Goal: Task Accomplishment & Management: Manage account settings

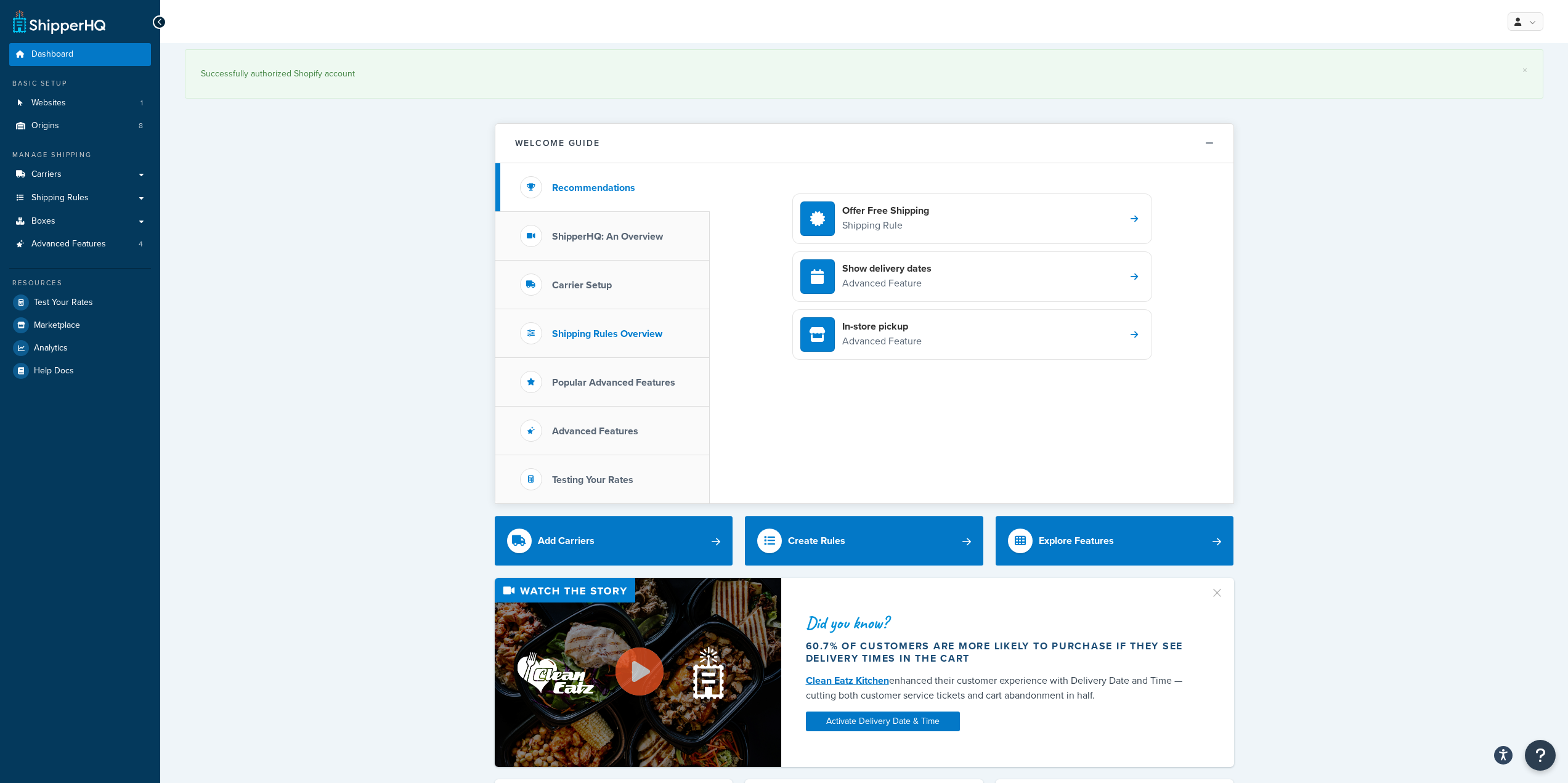
click at [602, 337] on h3 "Shipping Rules Overview" at bounding box center [607, 334] width 110 height 11
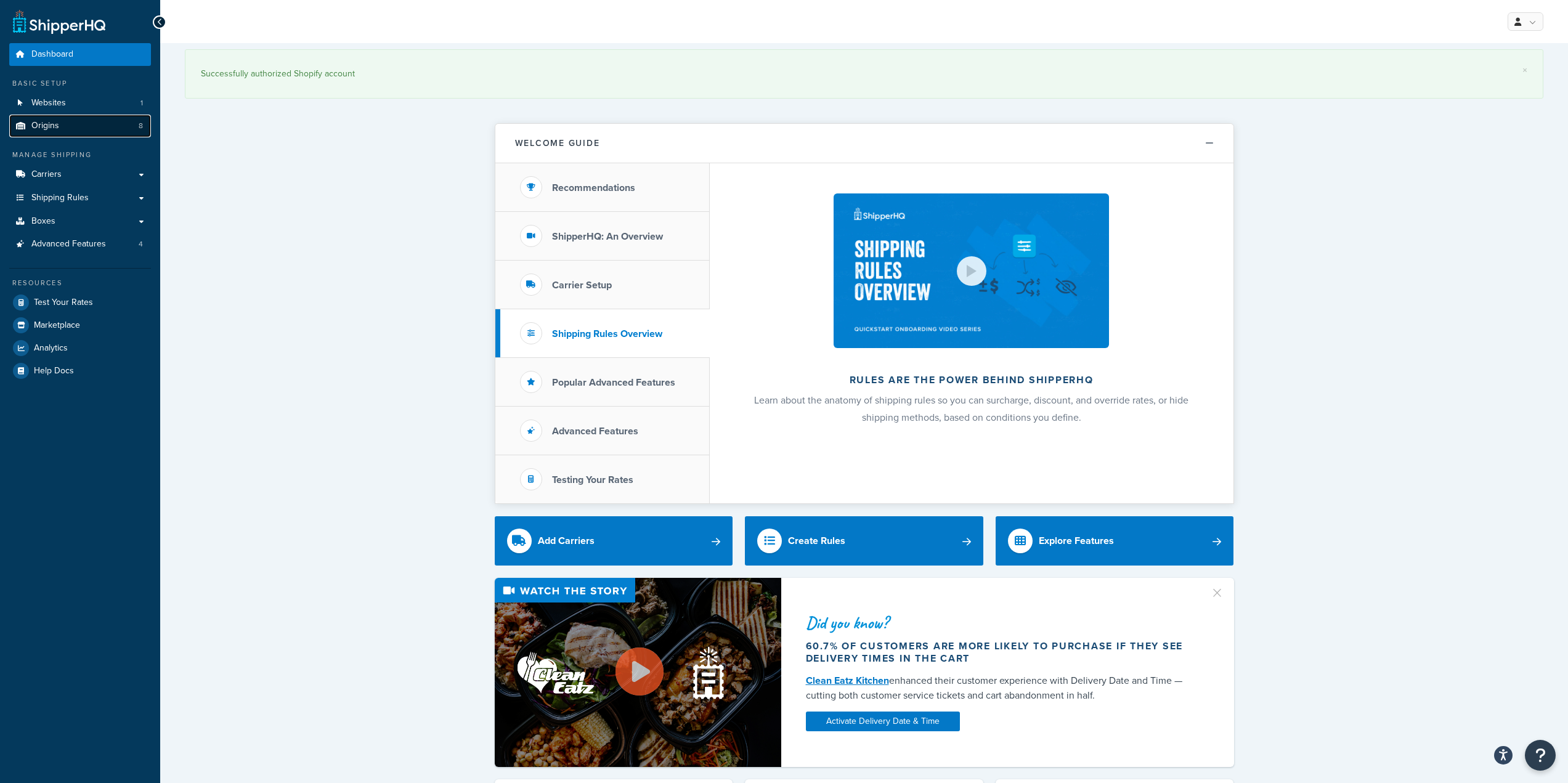
click at [45, 129] on span "Origins" at bounding box center [45, 126] width 28 height 10
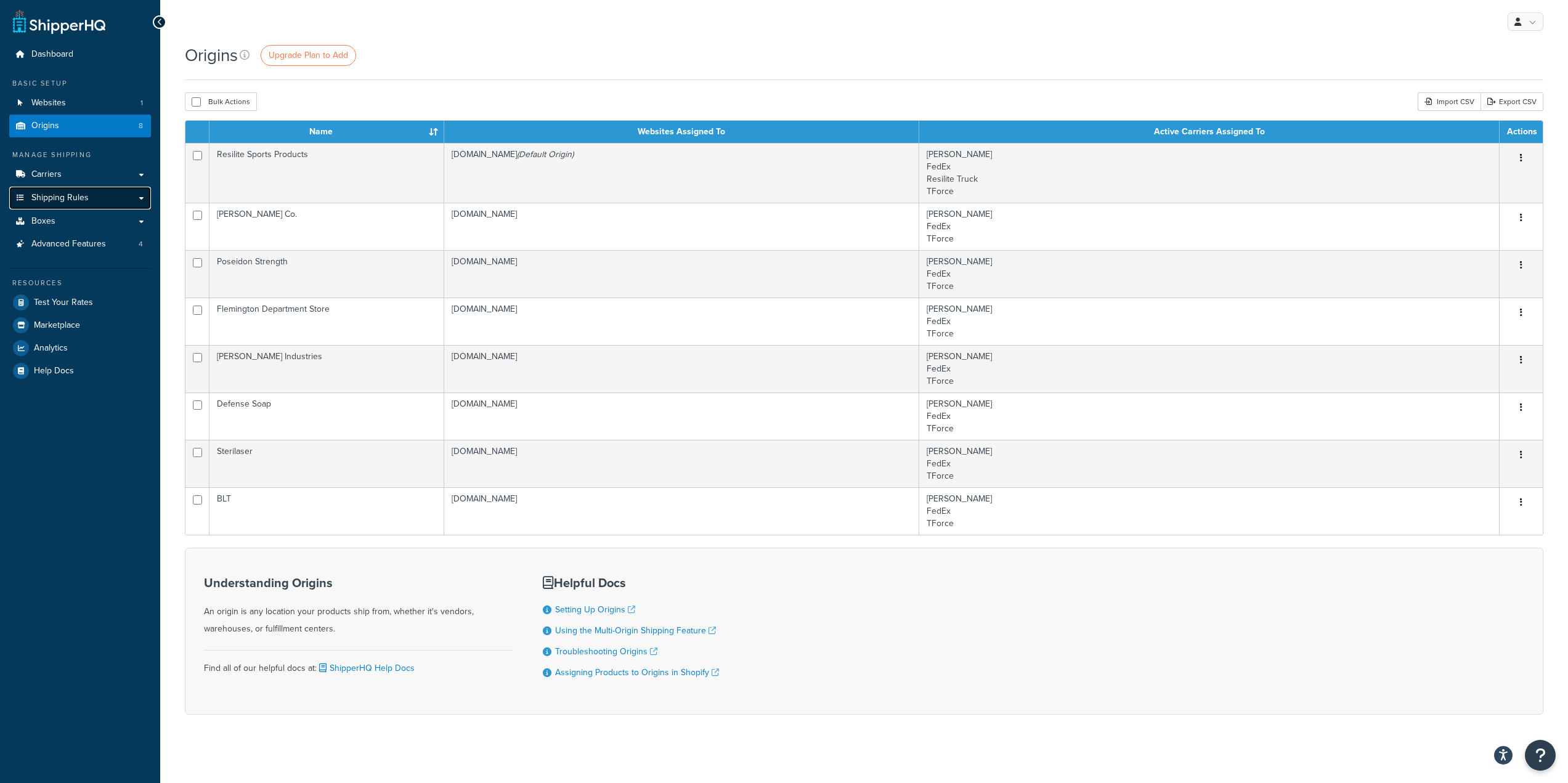
click at [104, 195] on link "Shipping Rules" at bounding box center [80, 198] width 141 height 23
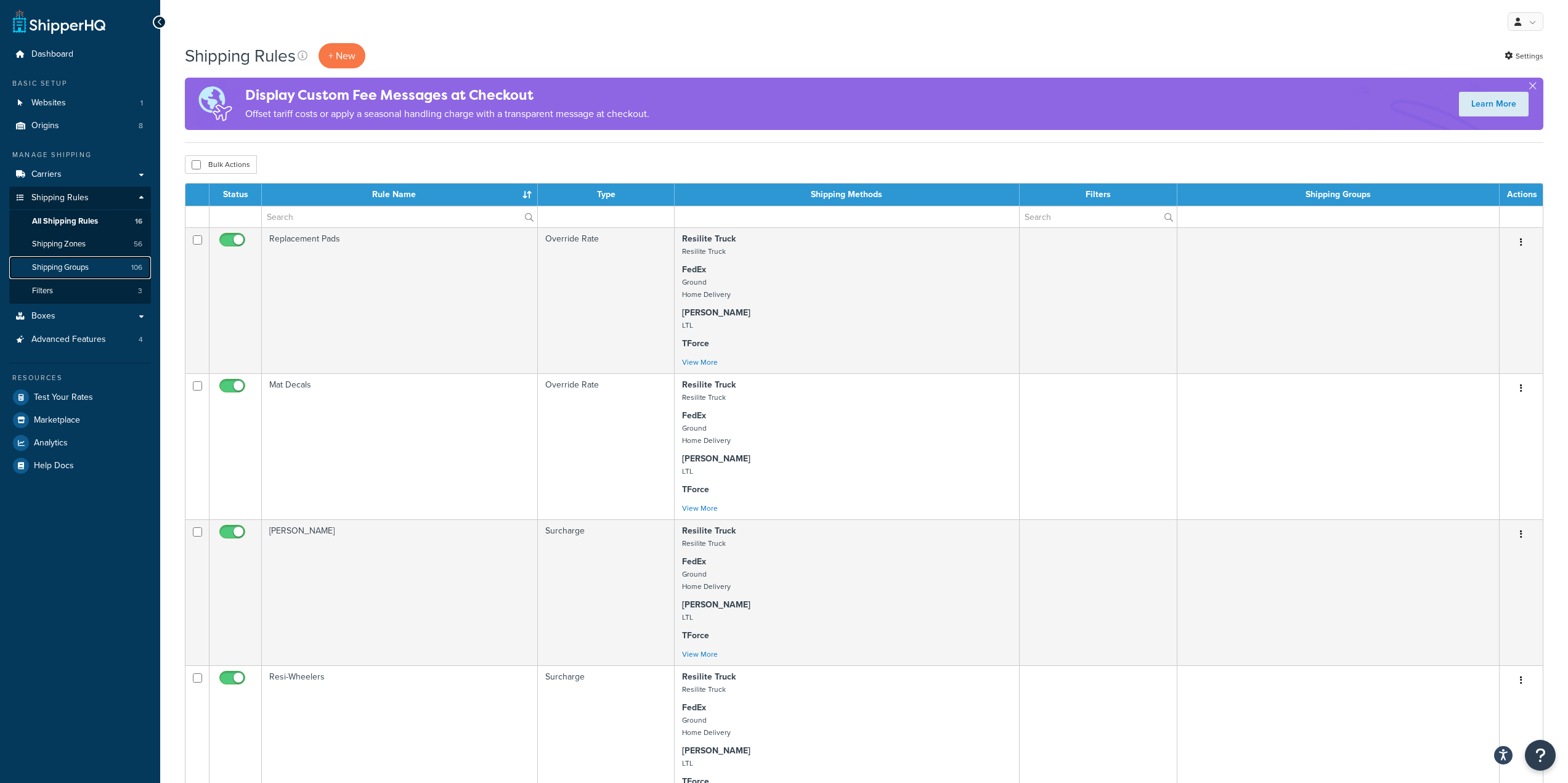
click at [107, 265] on link "Shipping Groups 106" at bounding box center [80, 268] width 141 height 23
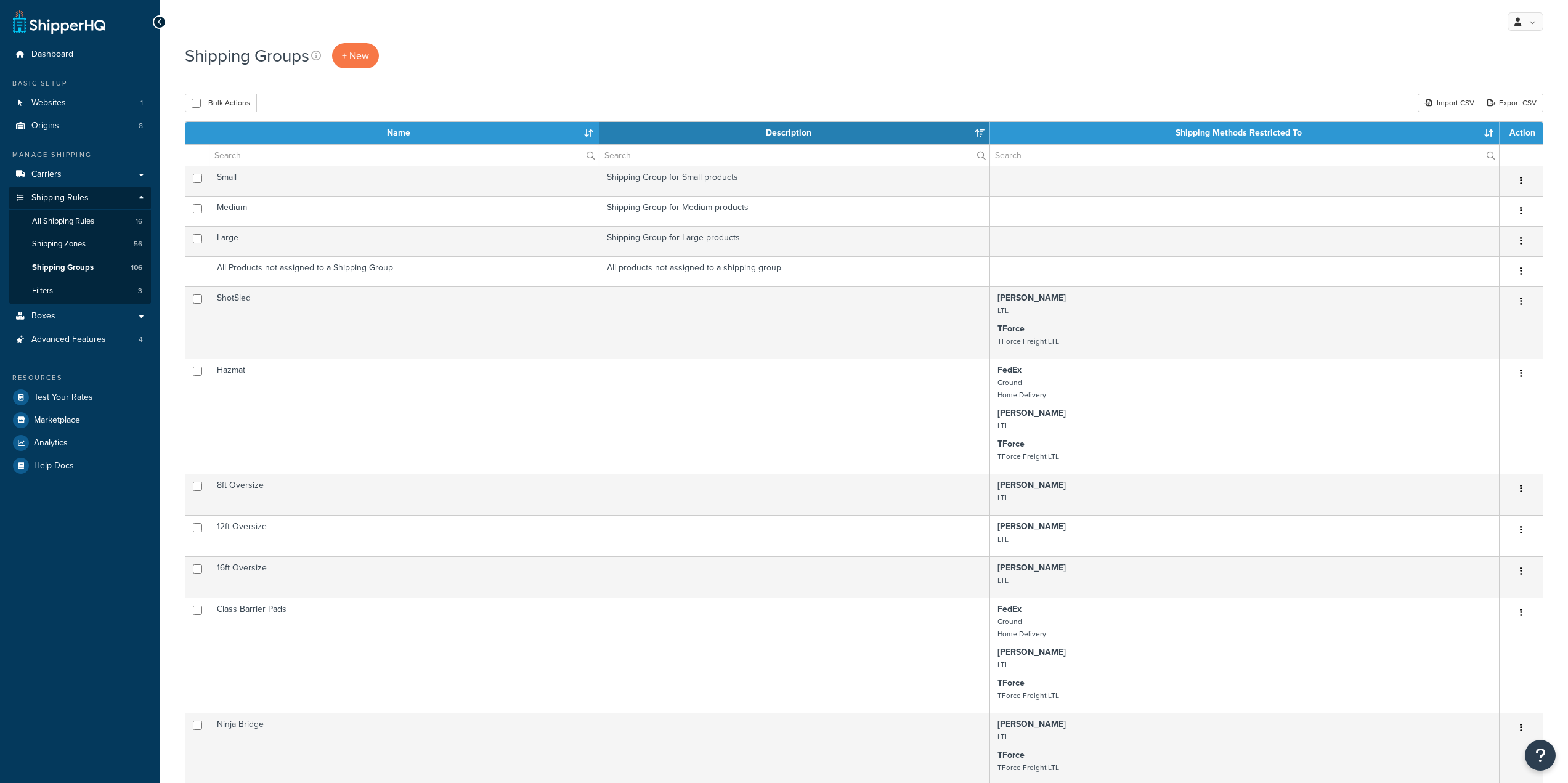
select select "15"
click at [83, 291] on link "Filters 3" at bounding box center [80, 291] width 141 height 23
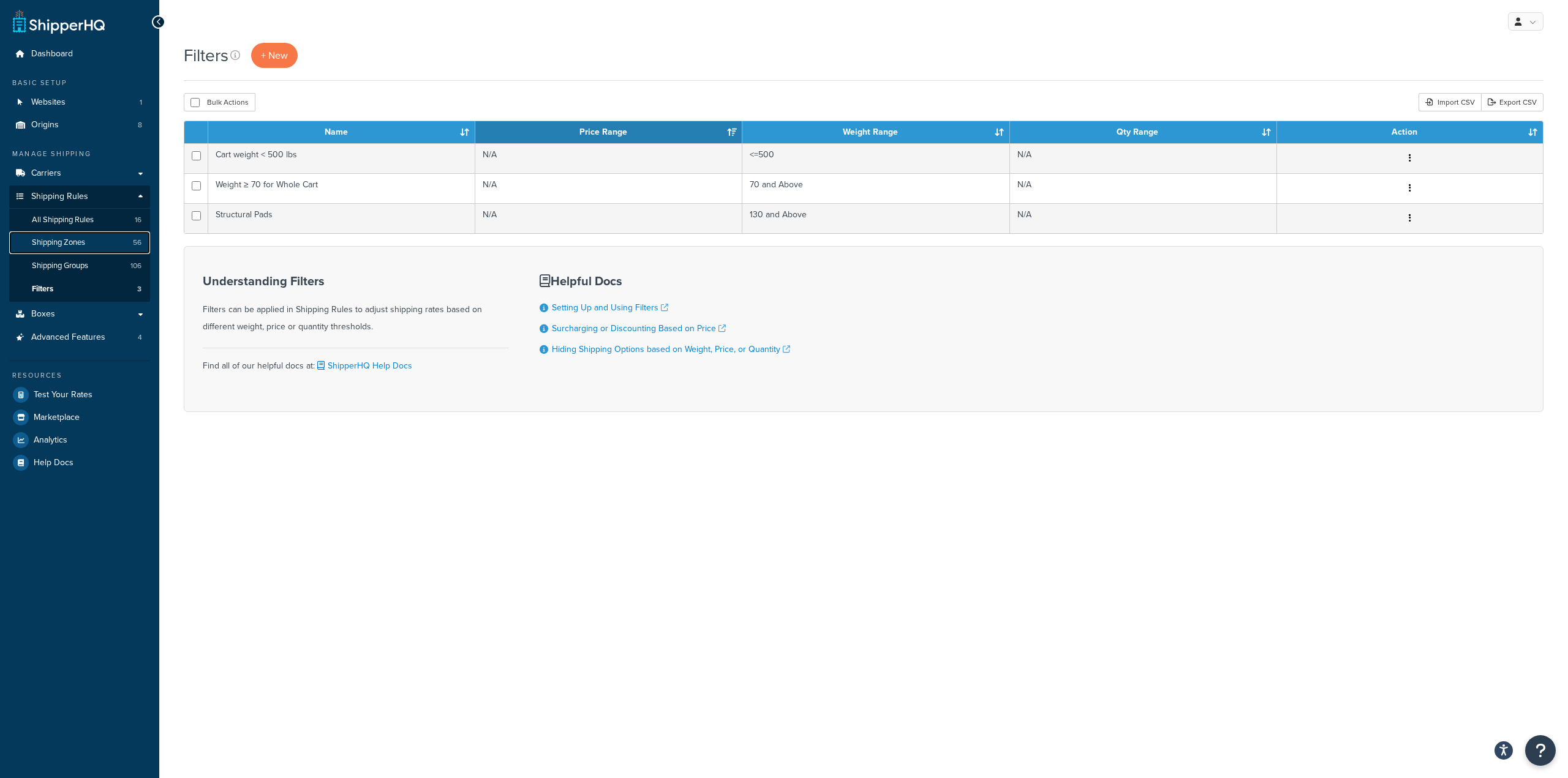
click at [93, 243] on link "Shipping Zones 56" at bounding box center [80, 243] width 140 height 23
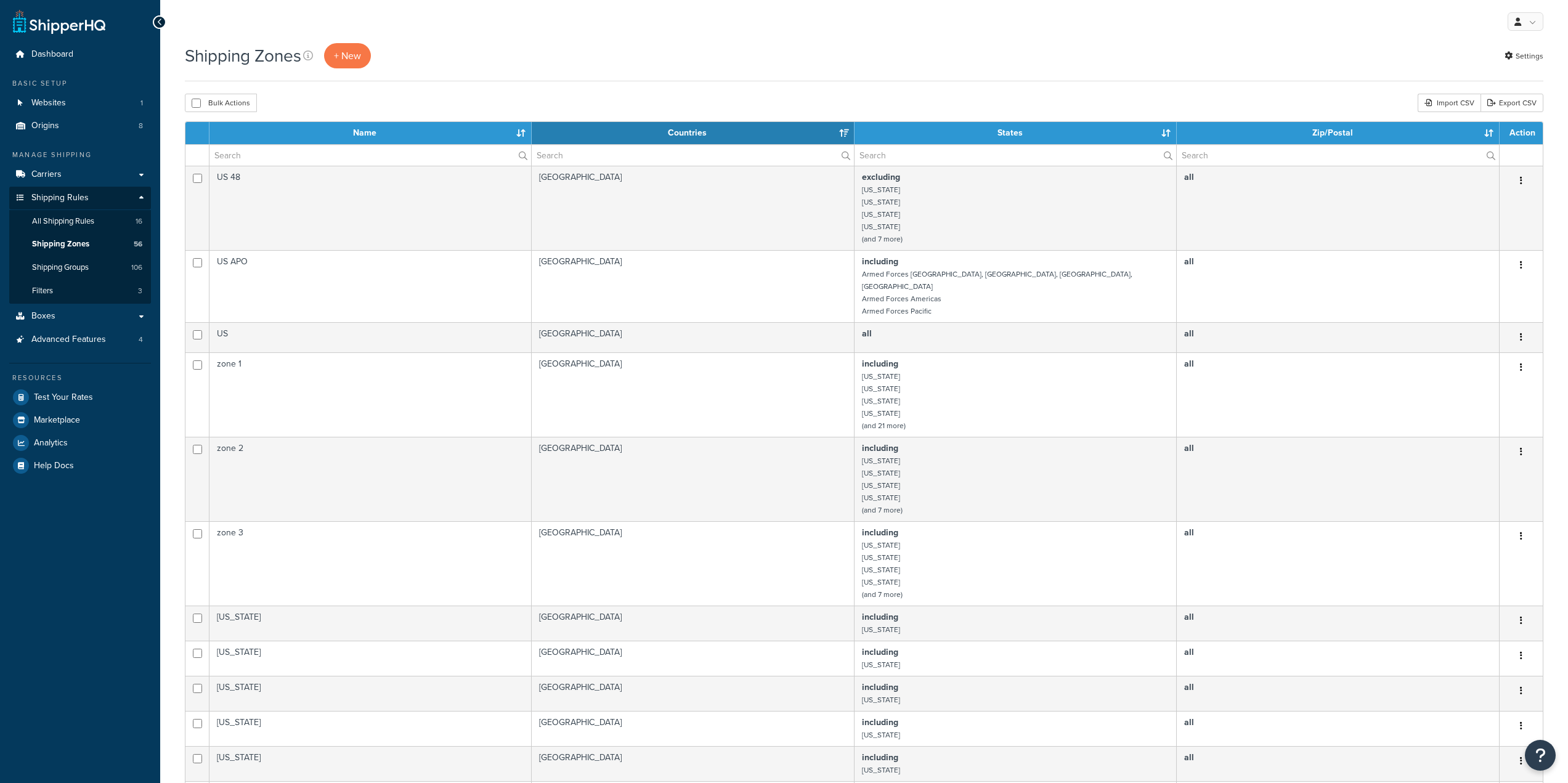
select select "15"
click at [86, 221] on span "All Shipping Rules" at bounding box center [63, 221] width 62 height 10
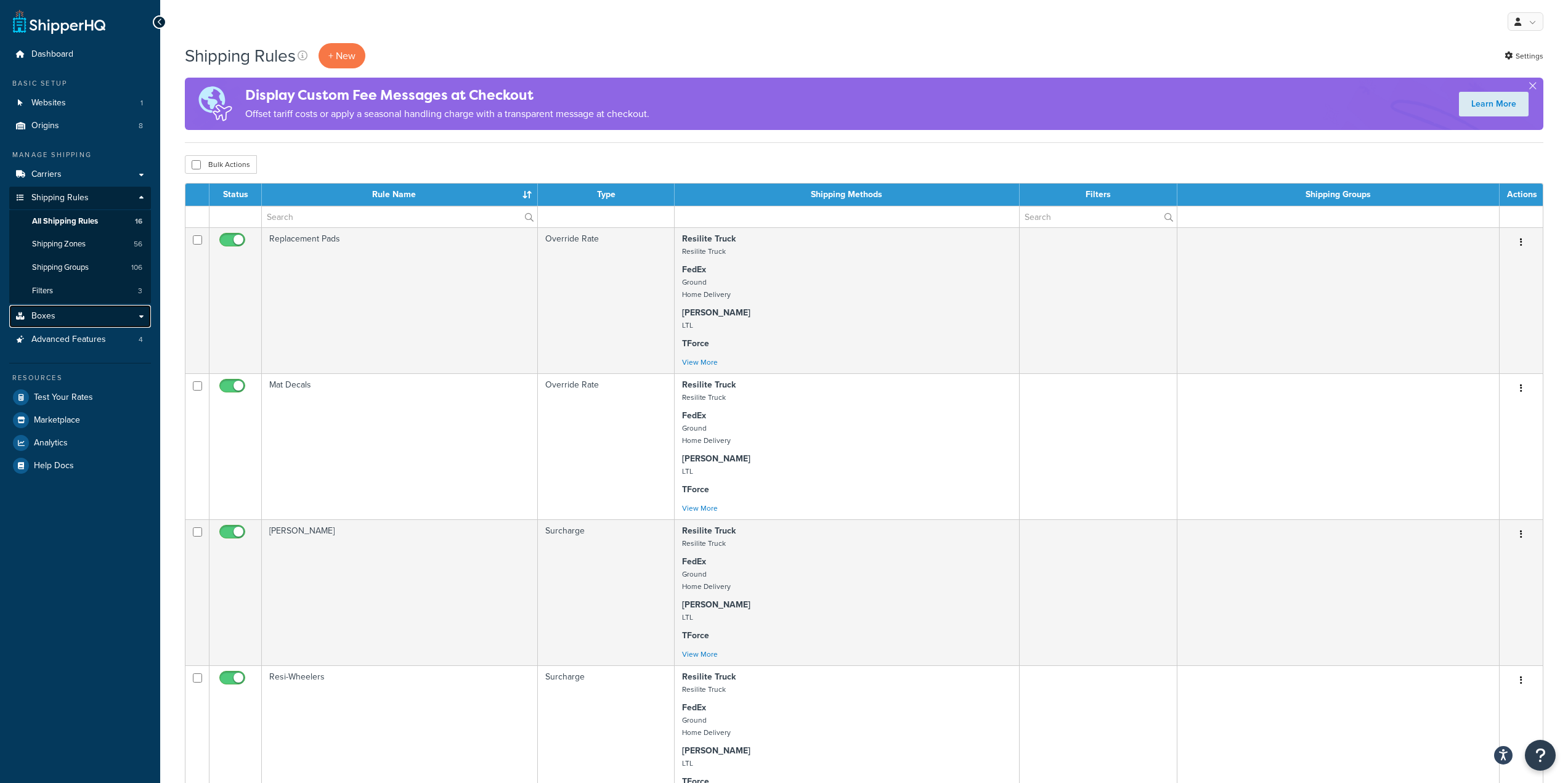
click at [122, 314] on link "Boxes" at bounding box center [80, 317] width 141 height 23
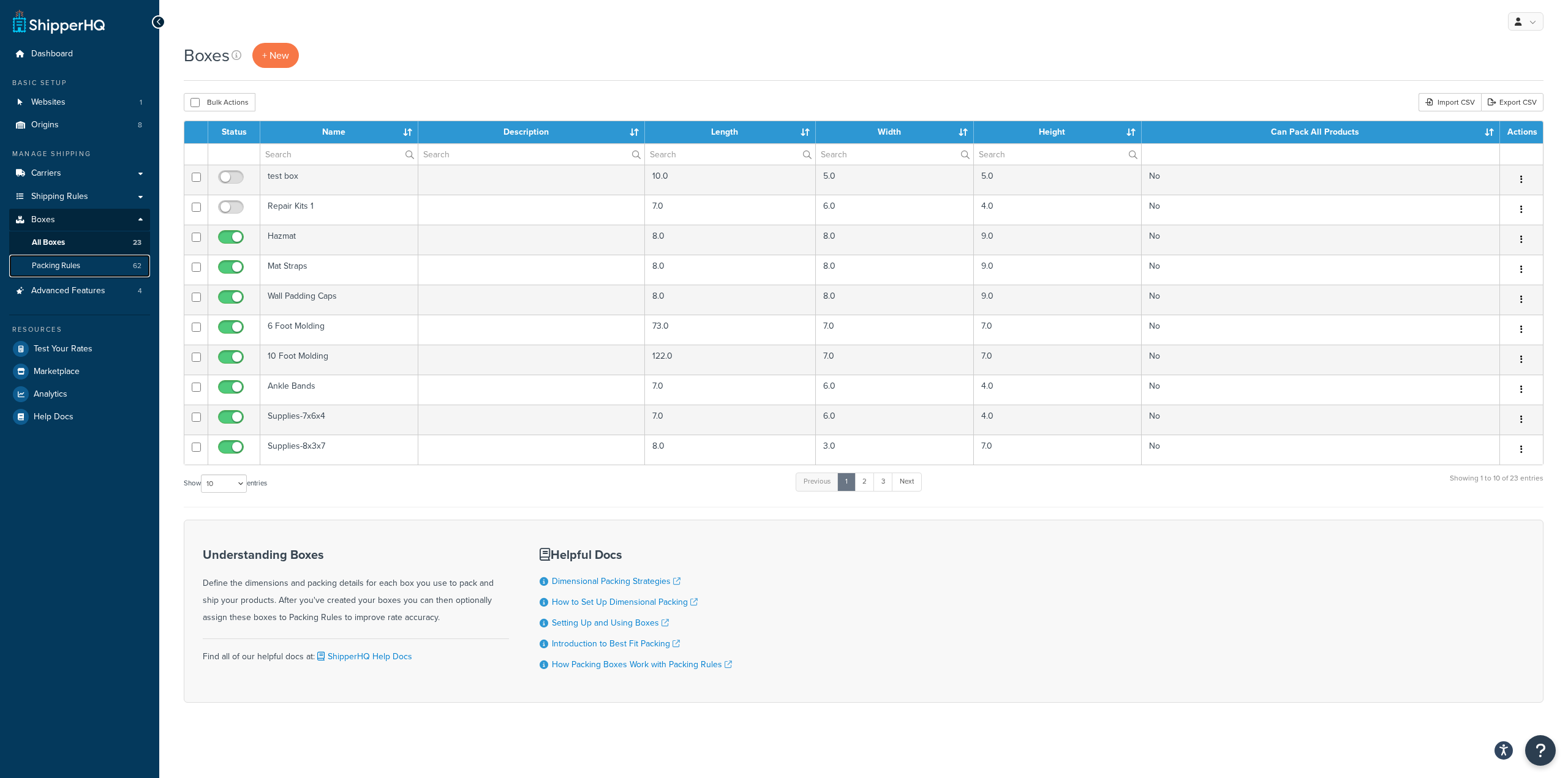
click at [102, 267] on link "Packing Rules 62" at bounding box center [80, 266] width 140 height 23
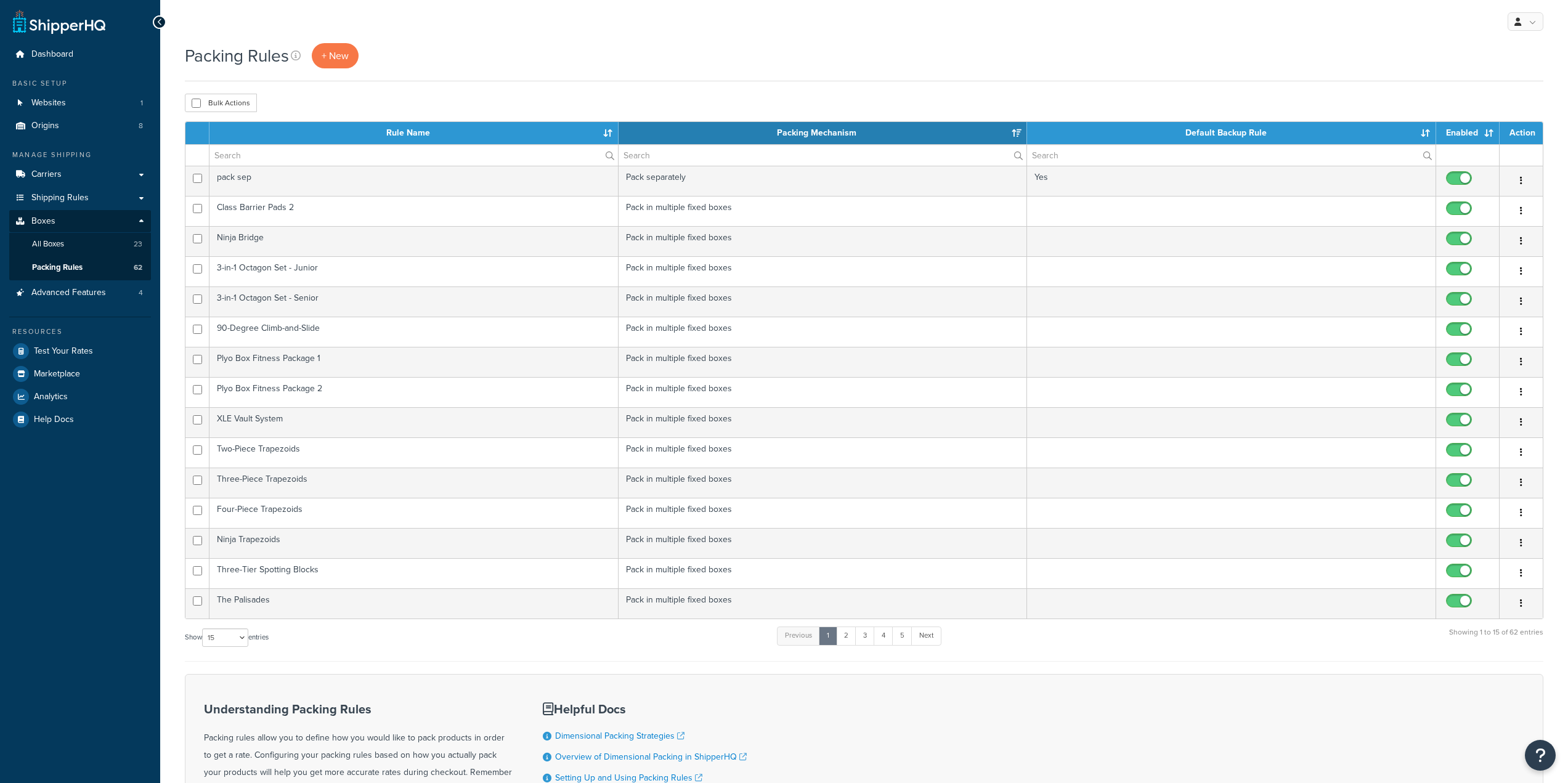
select select "15"
click at [344, 53] on span "+ New" at bounding box center [335, 56] width 27 height 14
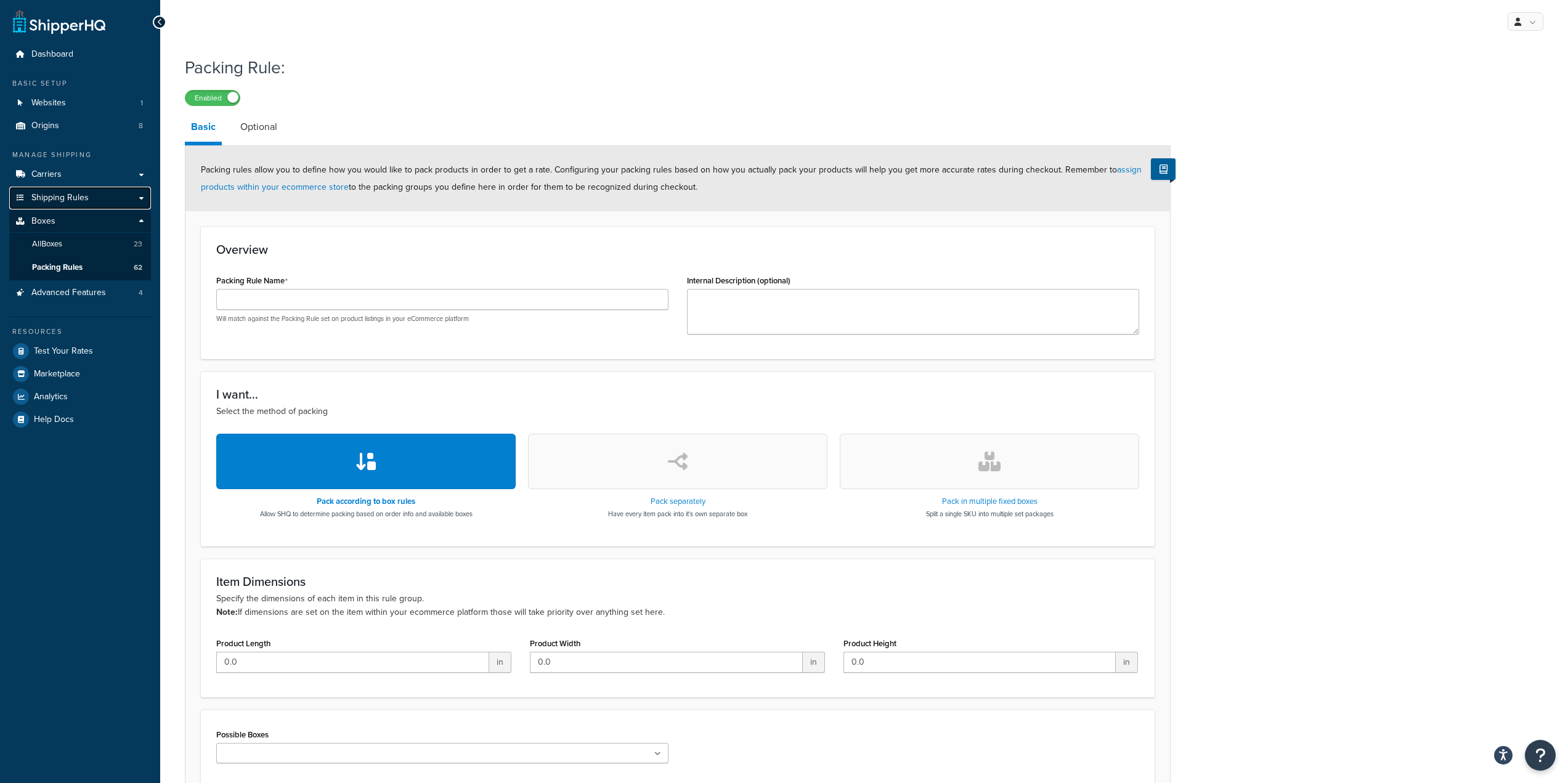
click at [109, 201] on link "Shipping Rules" at bounding box center [80, 198] width 141 height 23
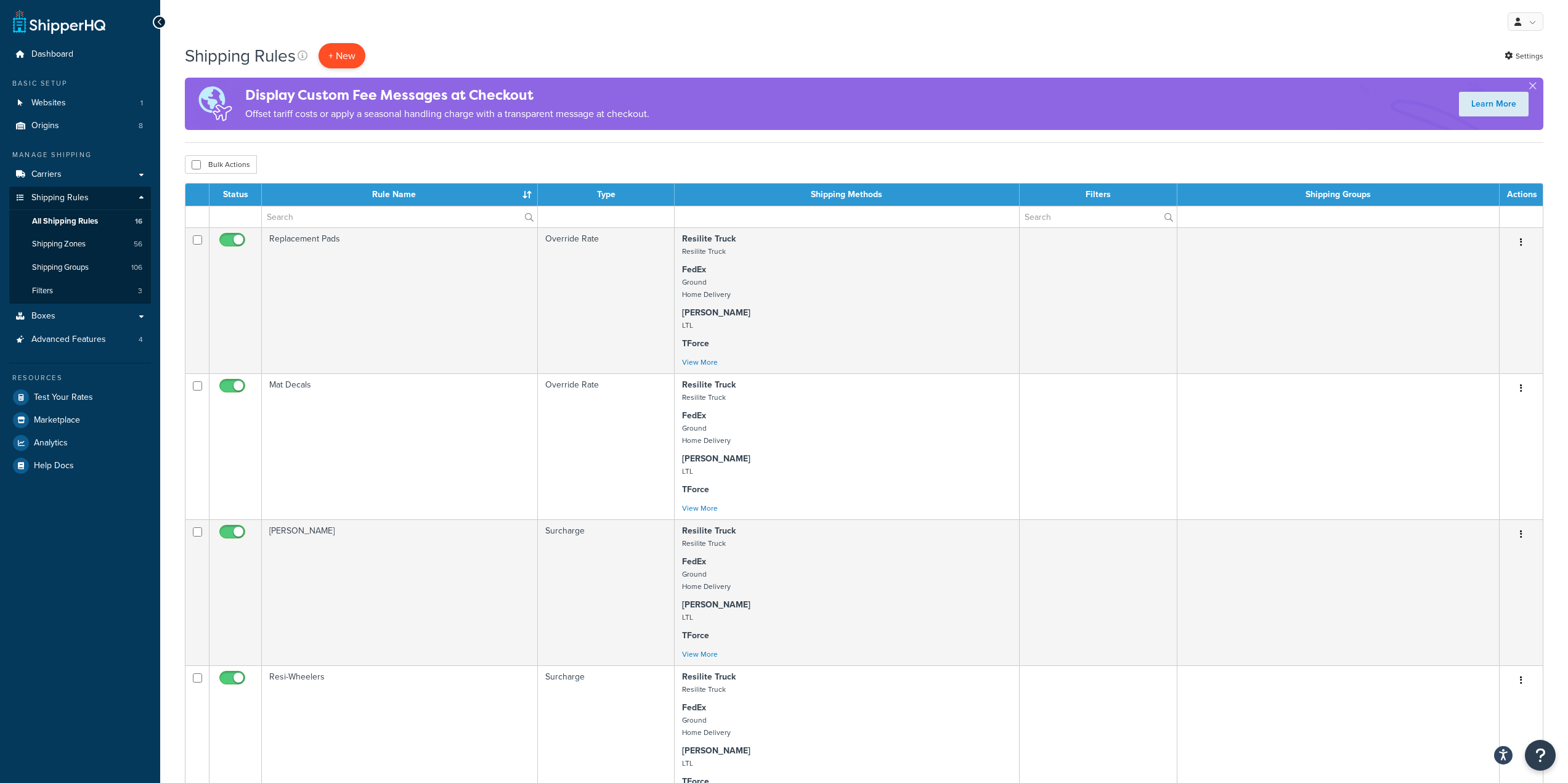
click at [347, 51] on p "+ New" at bounding box center [342, 55] width 47 height 25
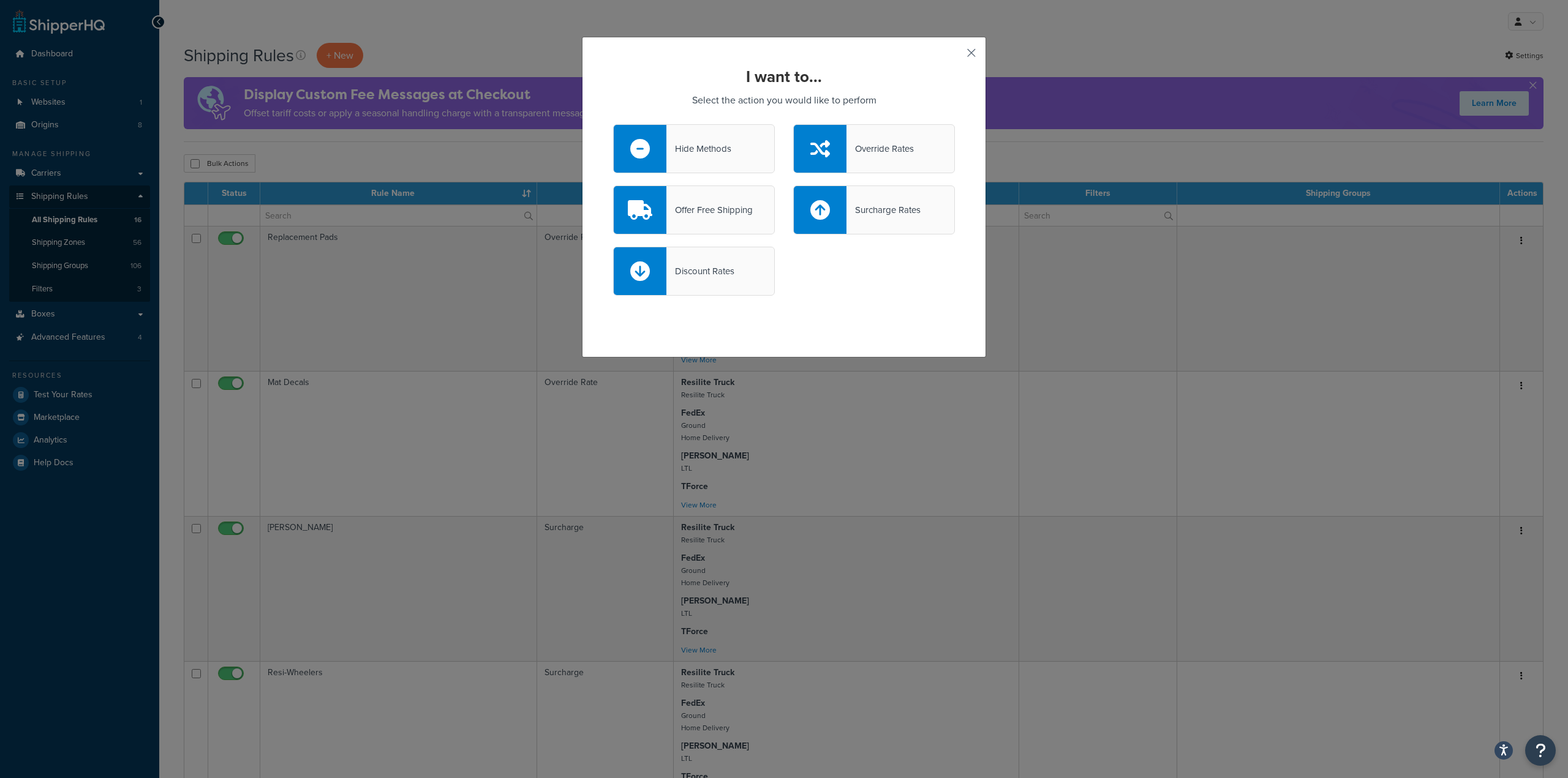
click at [954, 55] on button "button" at bounding box center [953, 57] width 3 height 3
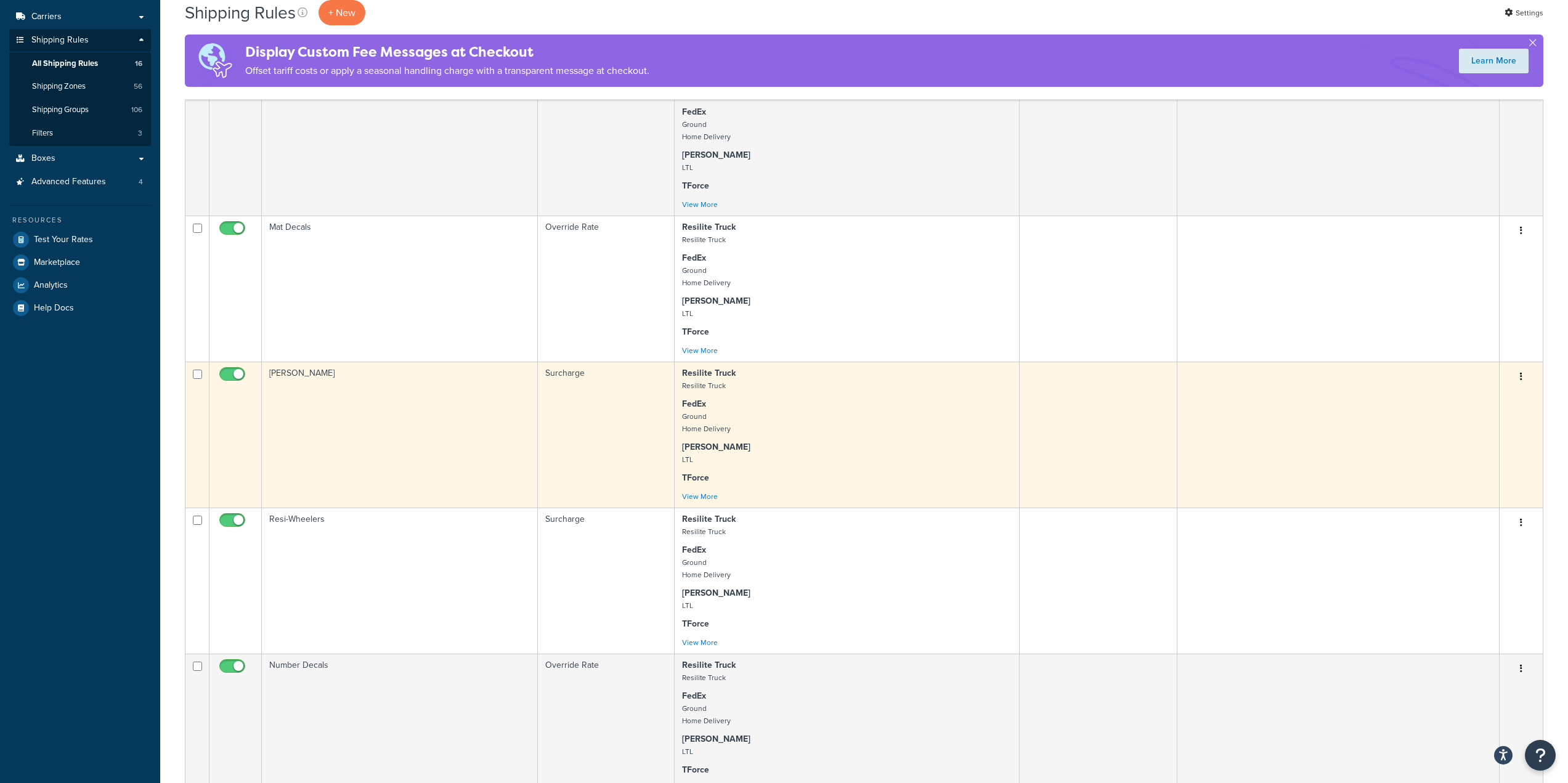
scroll to position [432, 0]
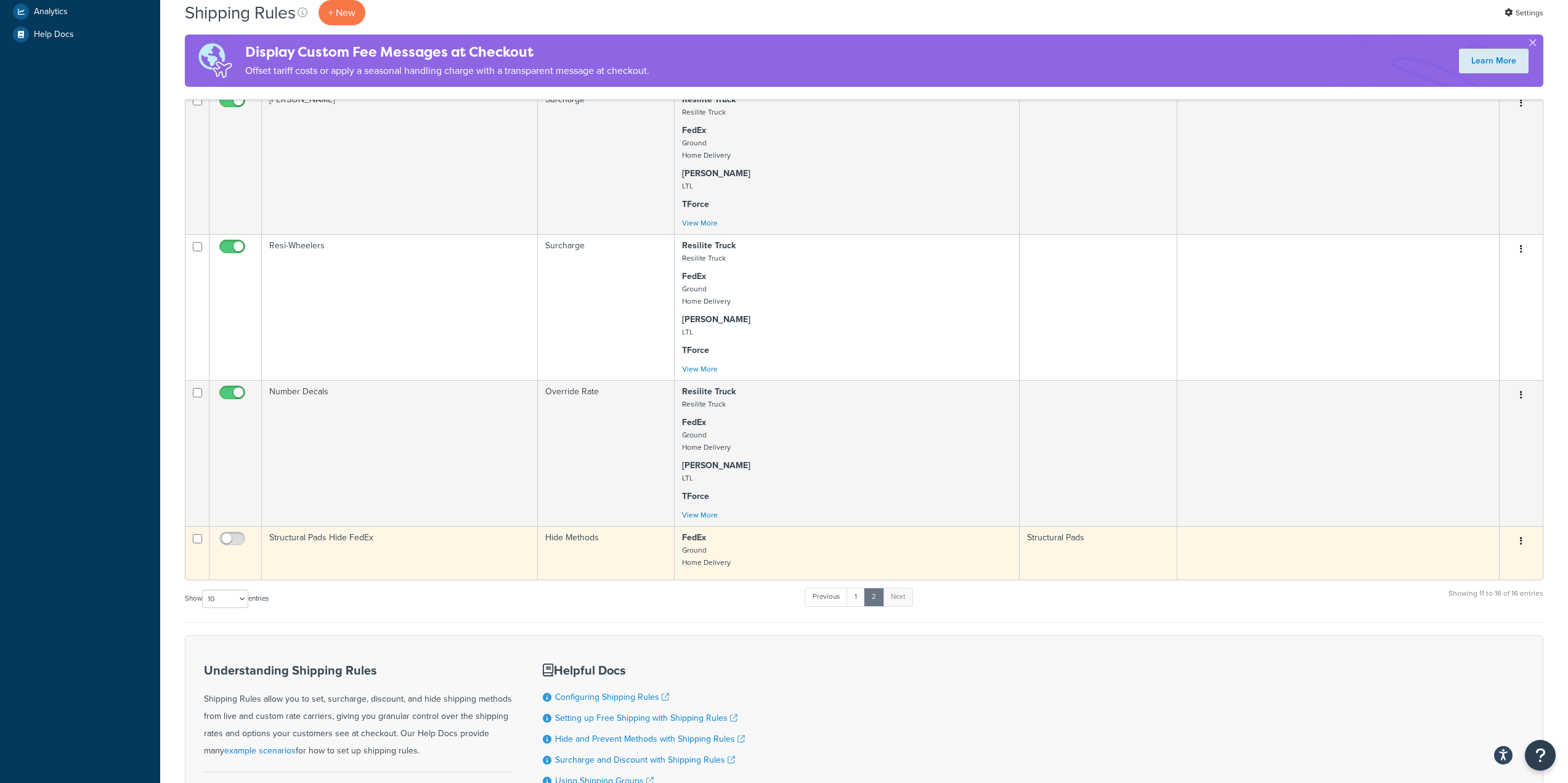
click at [426, 546] on td "Structural Pads Hide FedEx" at bounding box center [399, 552] width 276 height 53
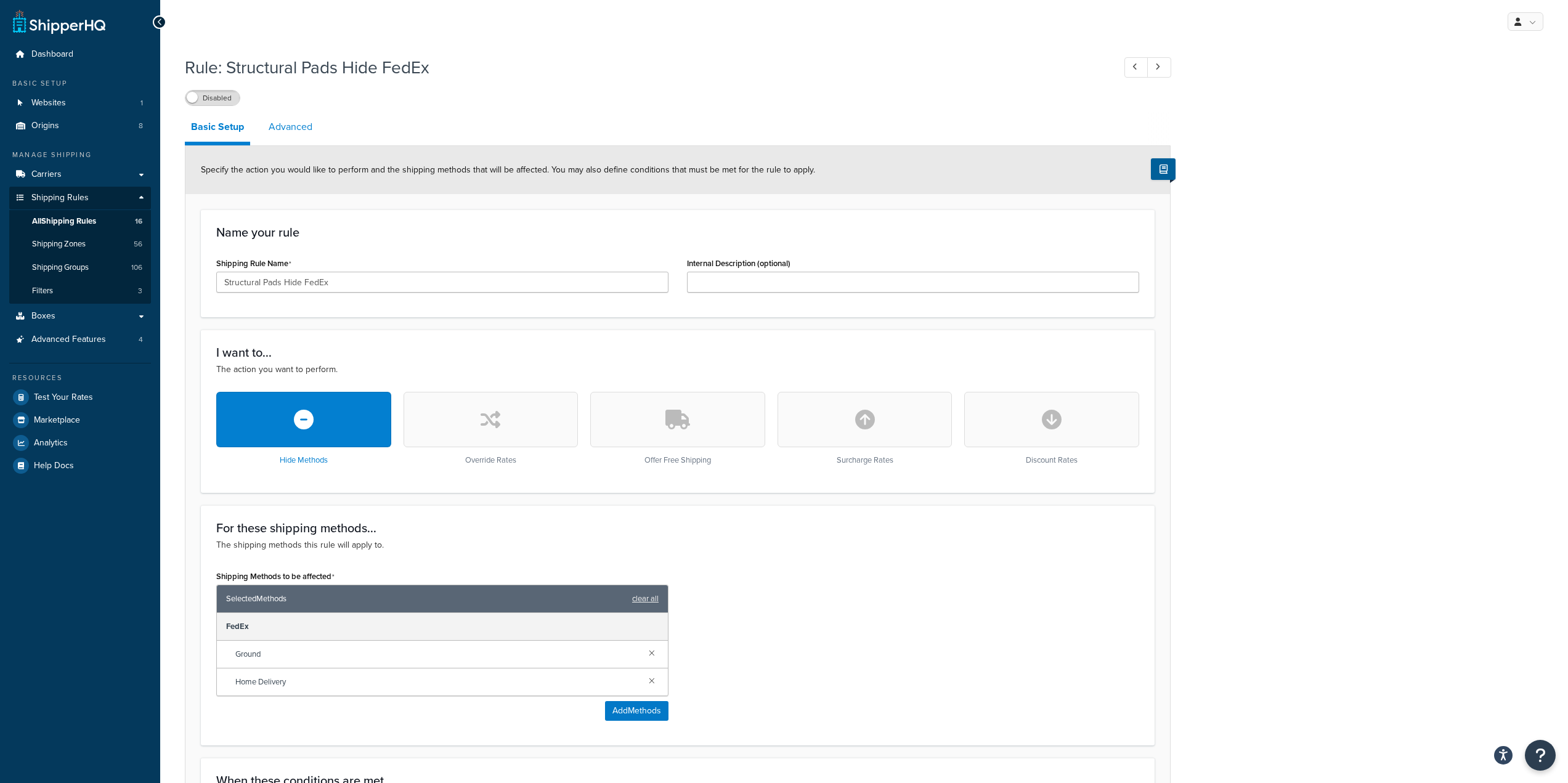
click at [298, 120] on link "Advanced" at bounding box center [290, 127] width 56 height 30
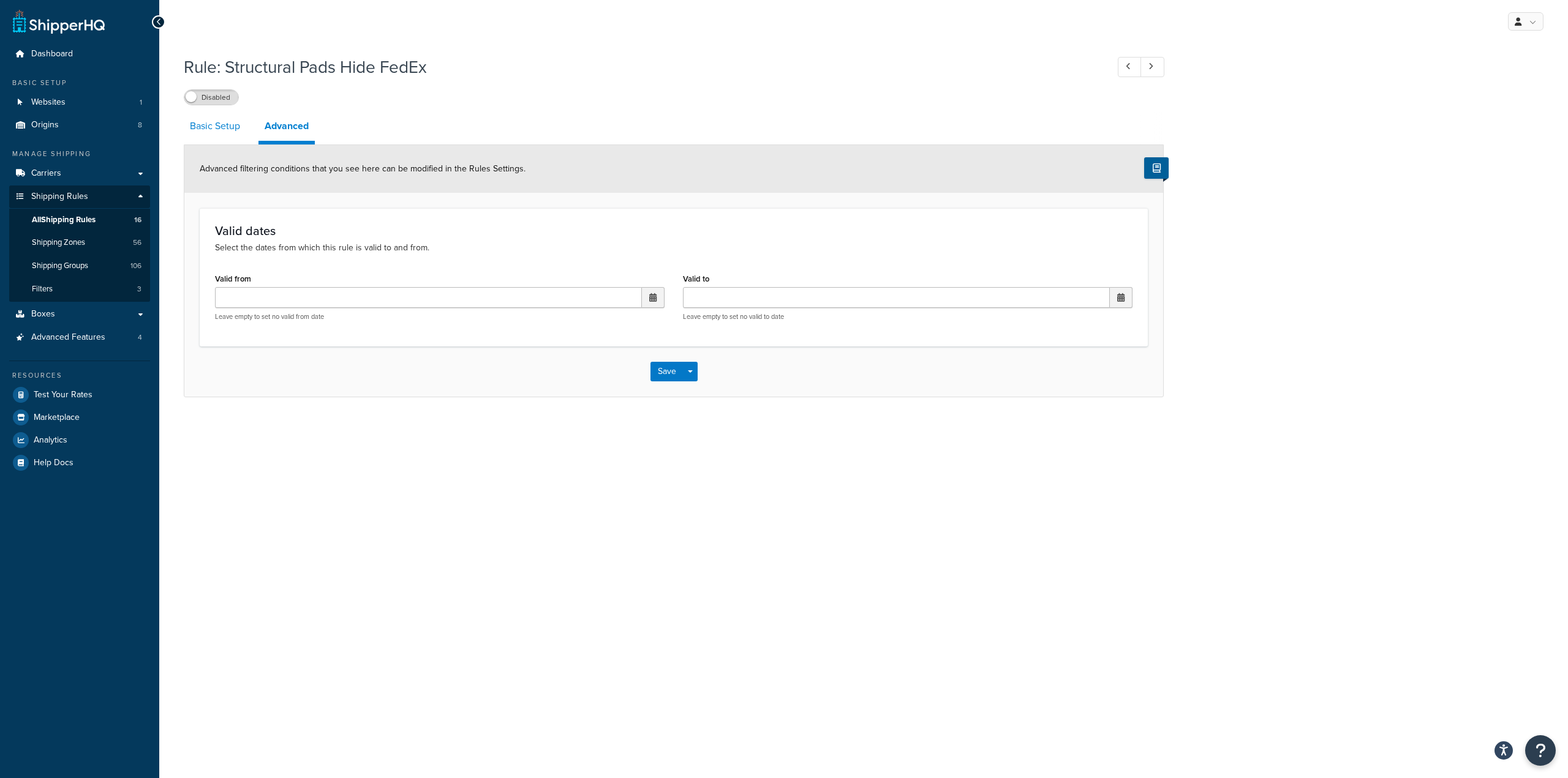
click at [224, 128] on link "Basic Setup" at bounding box center [215, 126] width 62 height 29
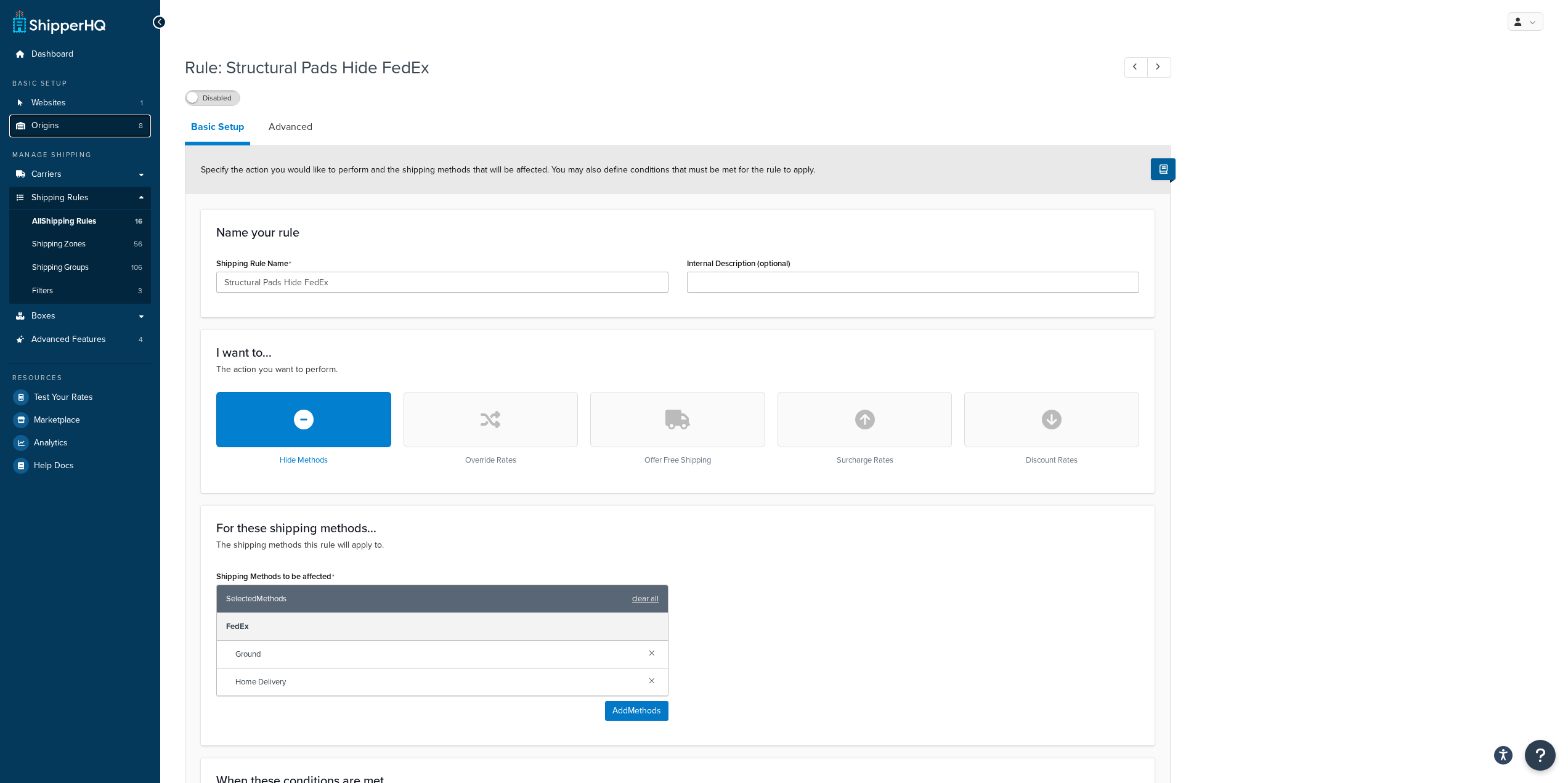
click at [63, 127] on link "Origins 8" at bounding box center [80, 126] width 141 height 23
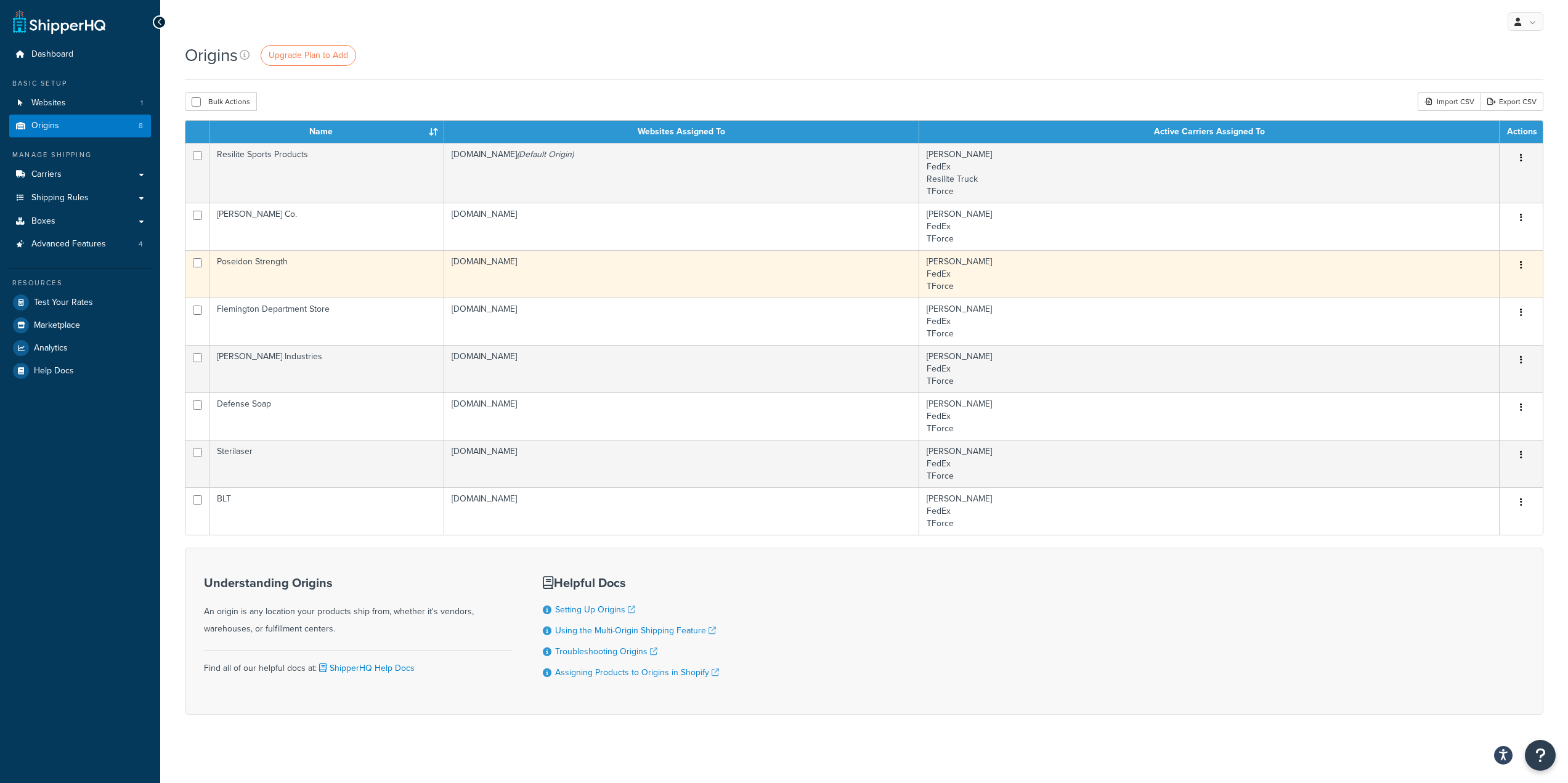
click at [331, 273] on td "Poseidon Strength" at bounding box center [326, 274] width 235 height 47
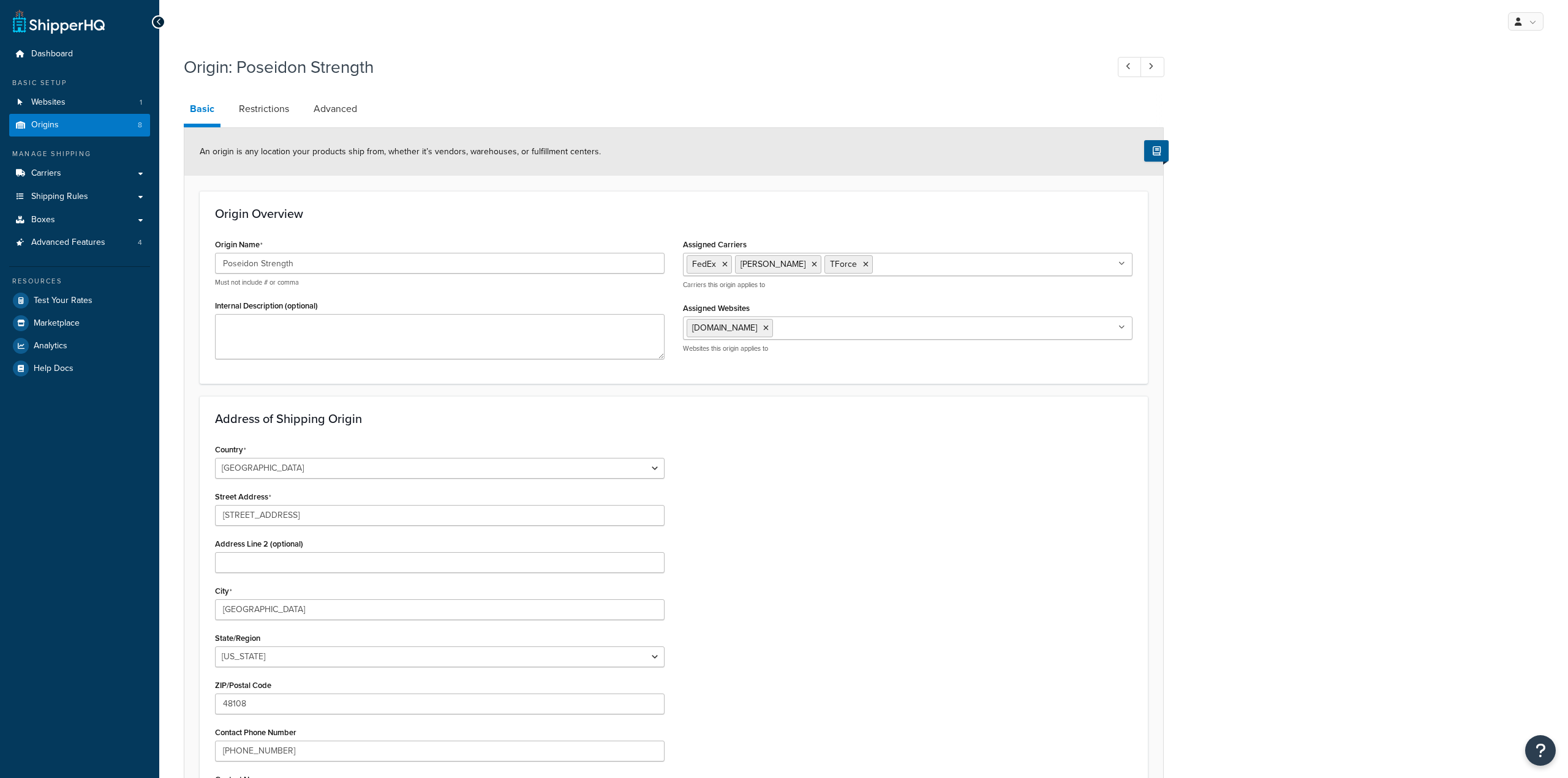
select select "38"
click at [277, 109] on link "Restrictions" at bounding box center [264, 109] width 62 height 29
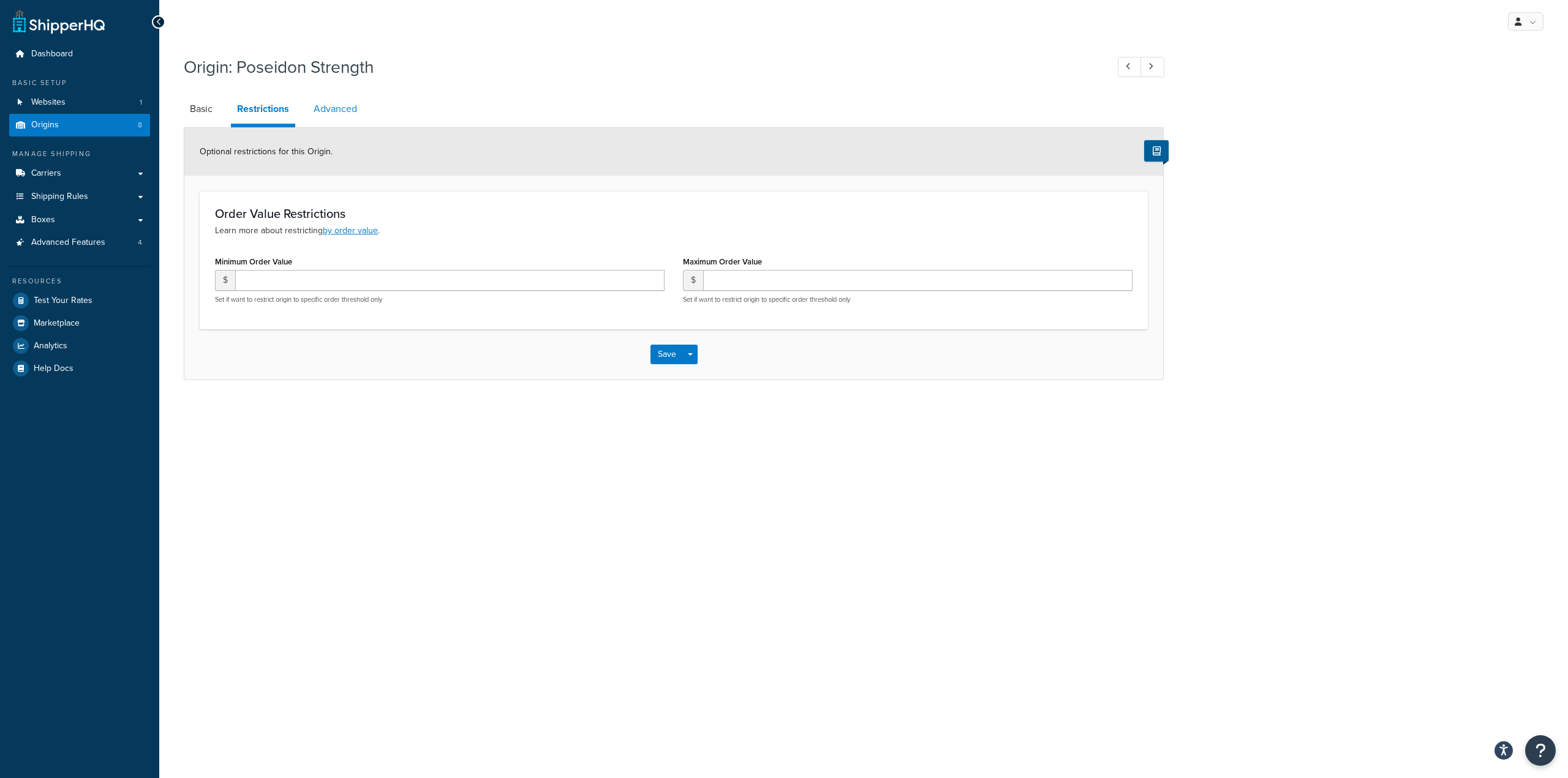
click at [344, 109] on link "Advanced" at bounding box center [335, 109] width 55 height 29
